Goal: Task Accomplishment & Management: Complete application form

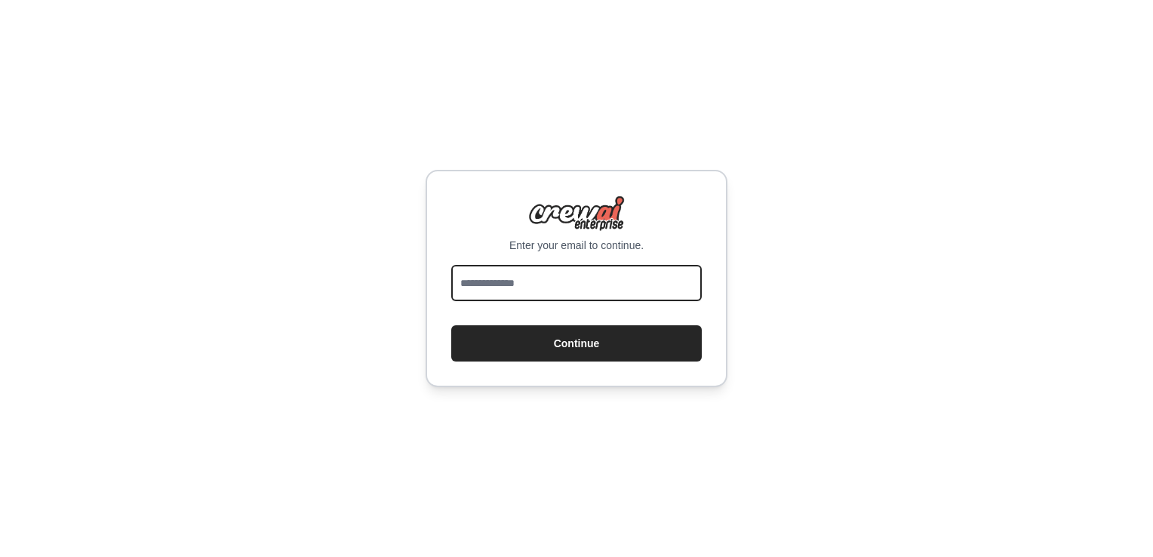
drag, startPoint x: 0, startPoint y: 0, endPoint x: 562, endPoint y: 277, distance: 626.9
click at [562, 277] on input "email" at bounding box center [576, 283] width 251 height 36
type input "**********"
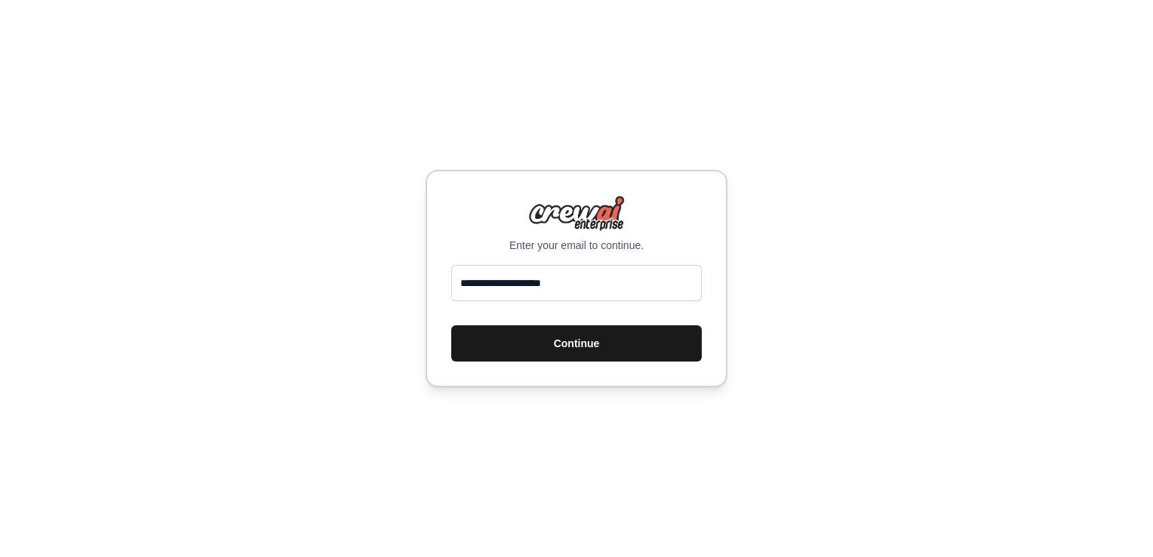
click at [563, 338] on button "Continue" at bounding box center [576, 343] width 251 height 36
